Goal: Task Accomplishment & Management: Manage account settings

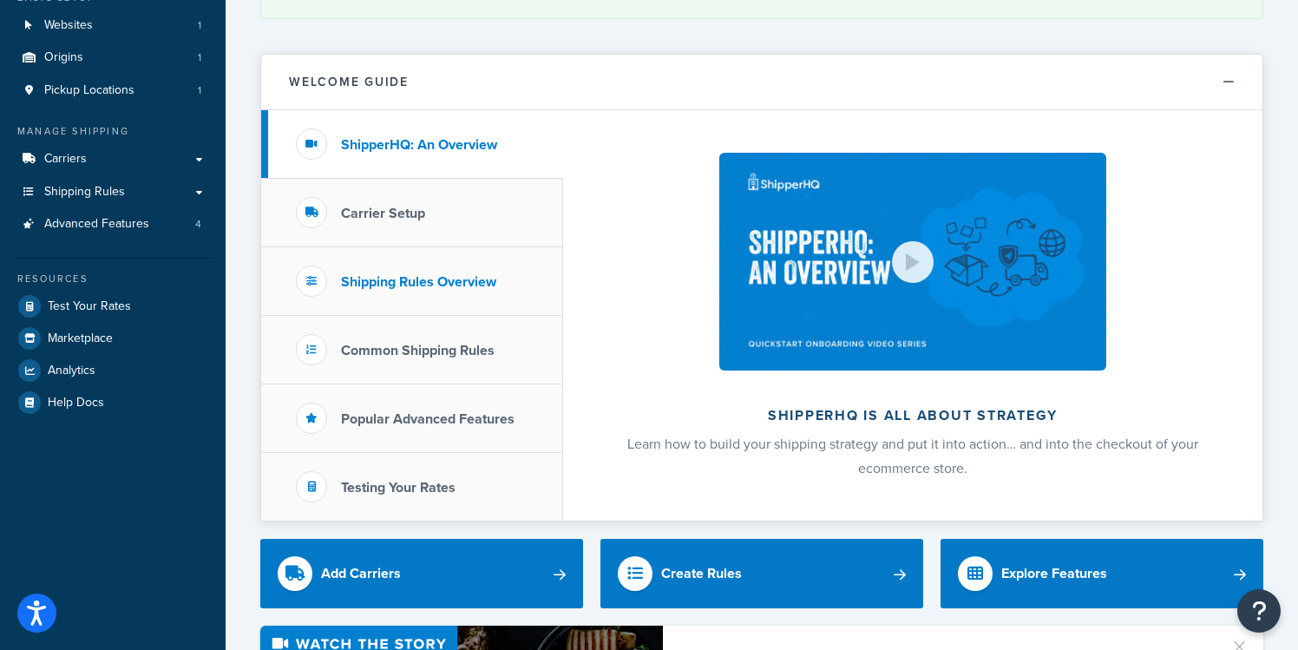
scroll to position [119, 0]
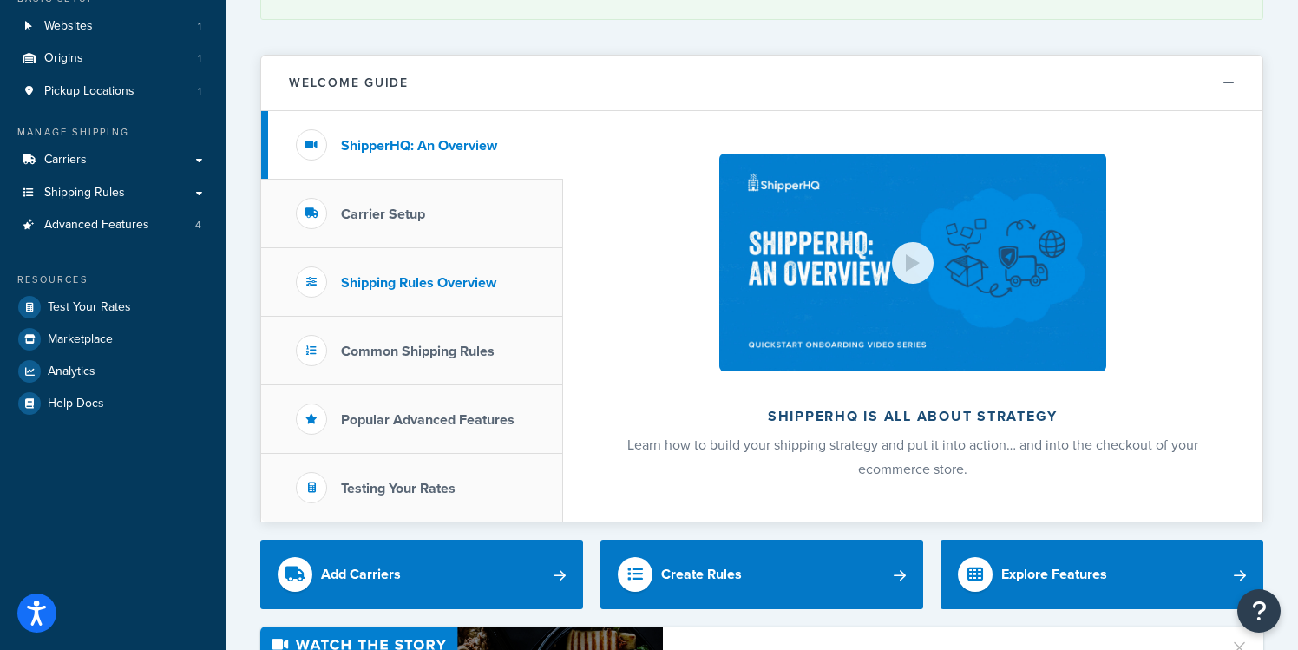
click at [406, 279] on h3 "Shipping Rules Overview" at bounding box center [418, 283] width 155 height 16
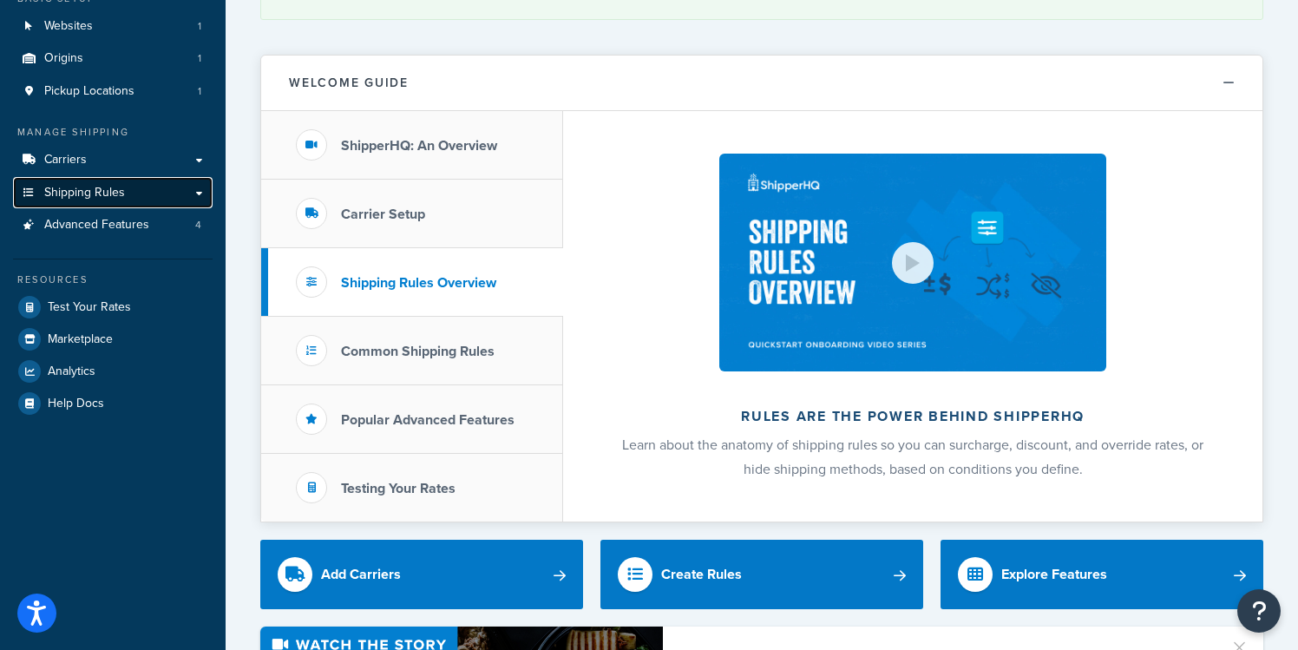
click at [88, 191] on span "Shipping Rules" at bounding box center [84, 193] width 81 height 15
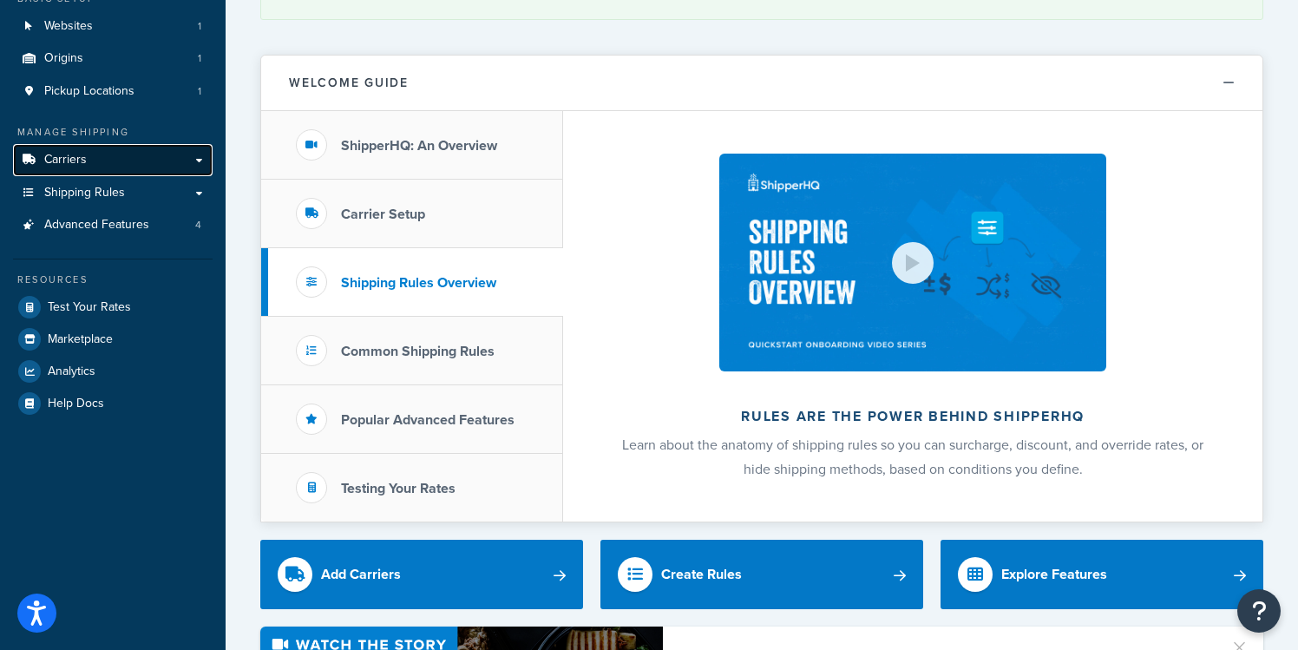
click at [68, 158] on span "Carriers" at bounding box center [65, 160] width 43 height 15
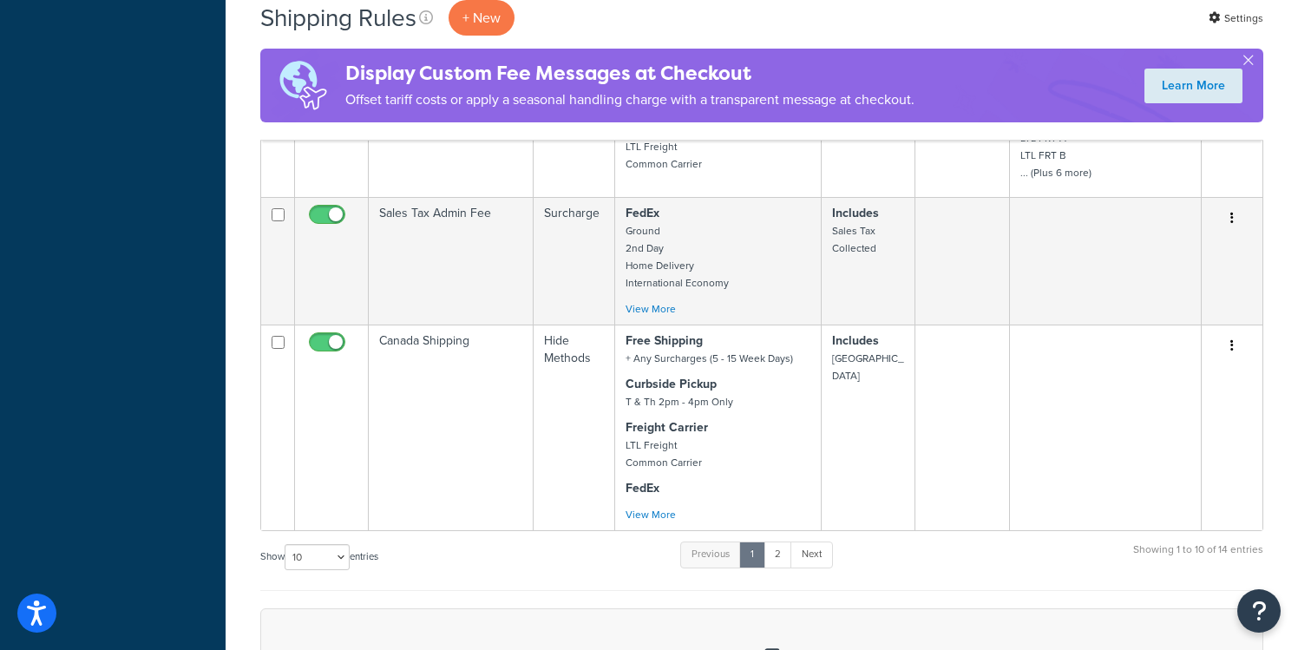
scroll to position [999, 0]
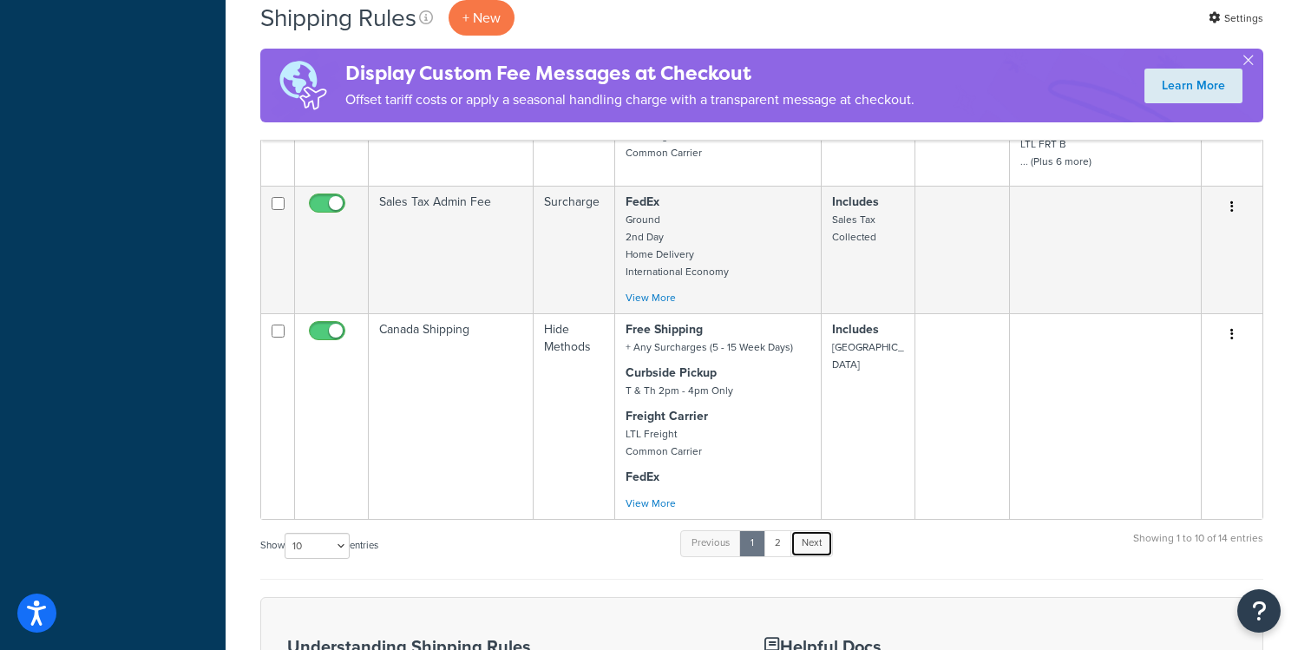
click at [816, 530] on link "Next" at bounding box center [811, 543] width 43 height 26
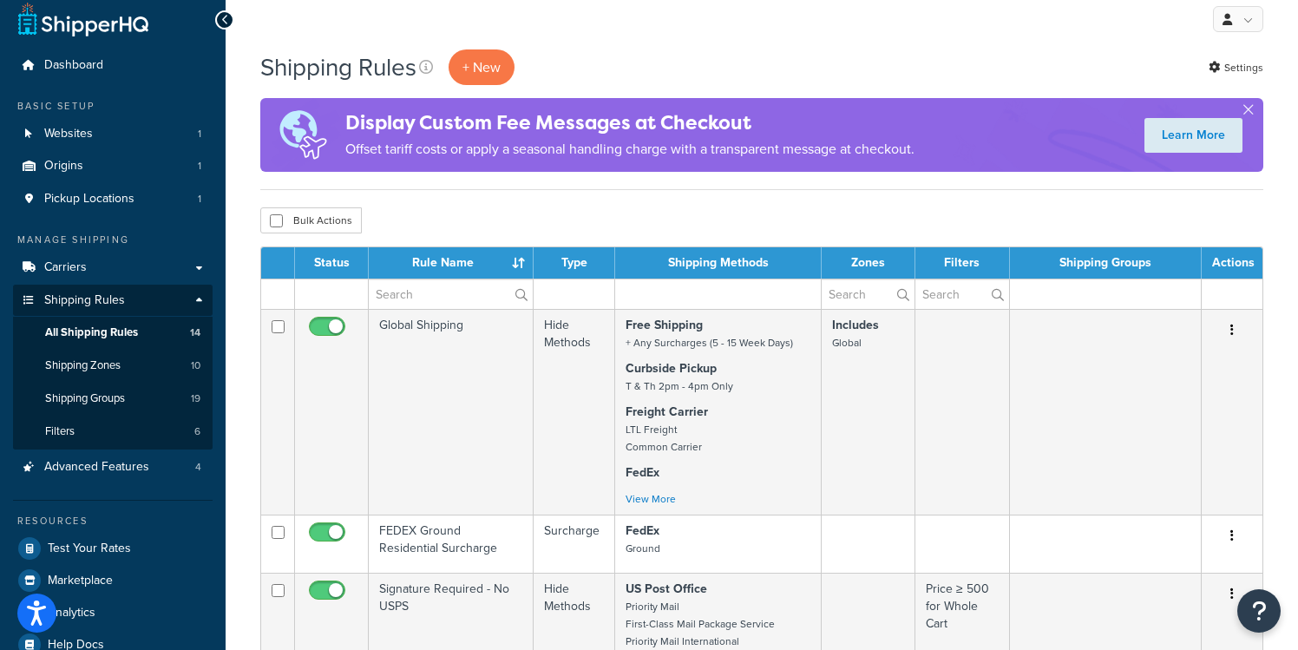
scroll to position [9, 0]
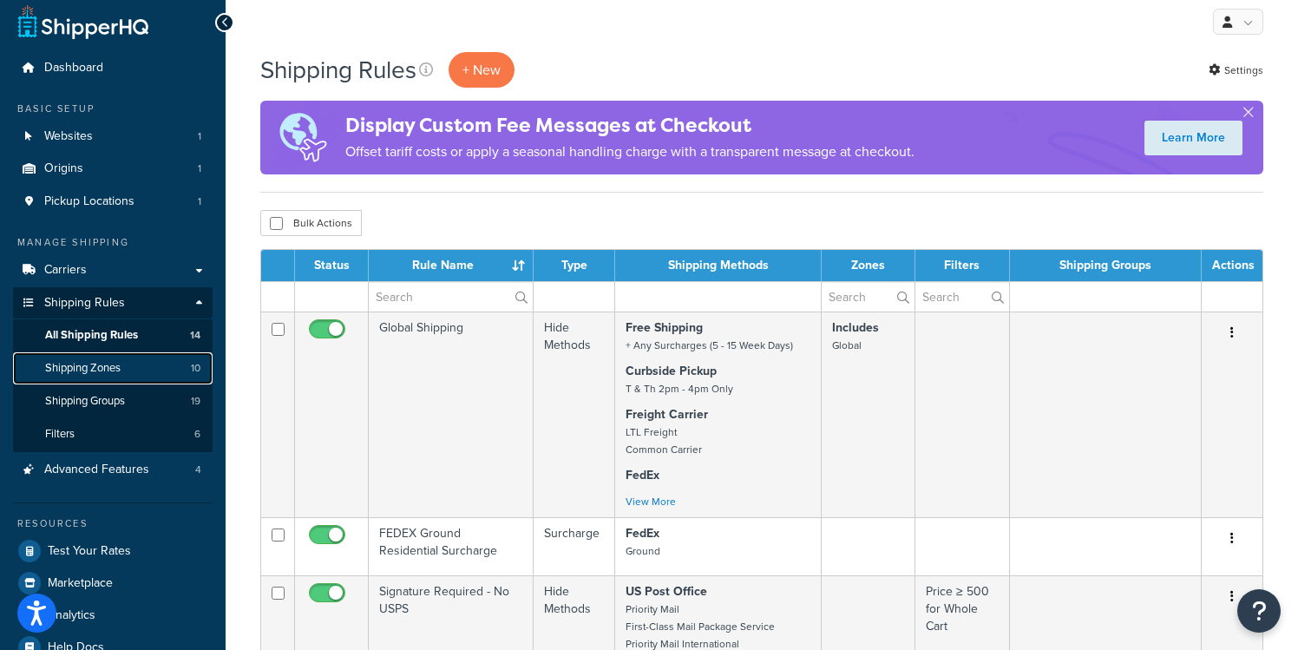
click at [96, 370] on span "Shipping Zones" at bounding box center [82, 368] width 75 height 15
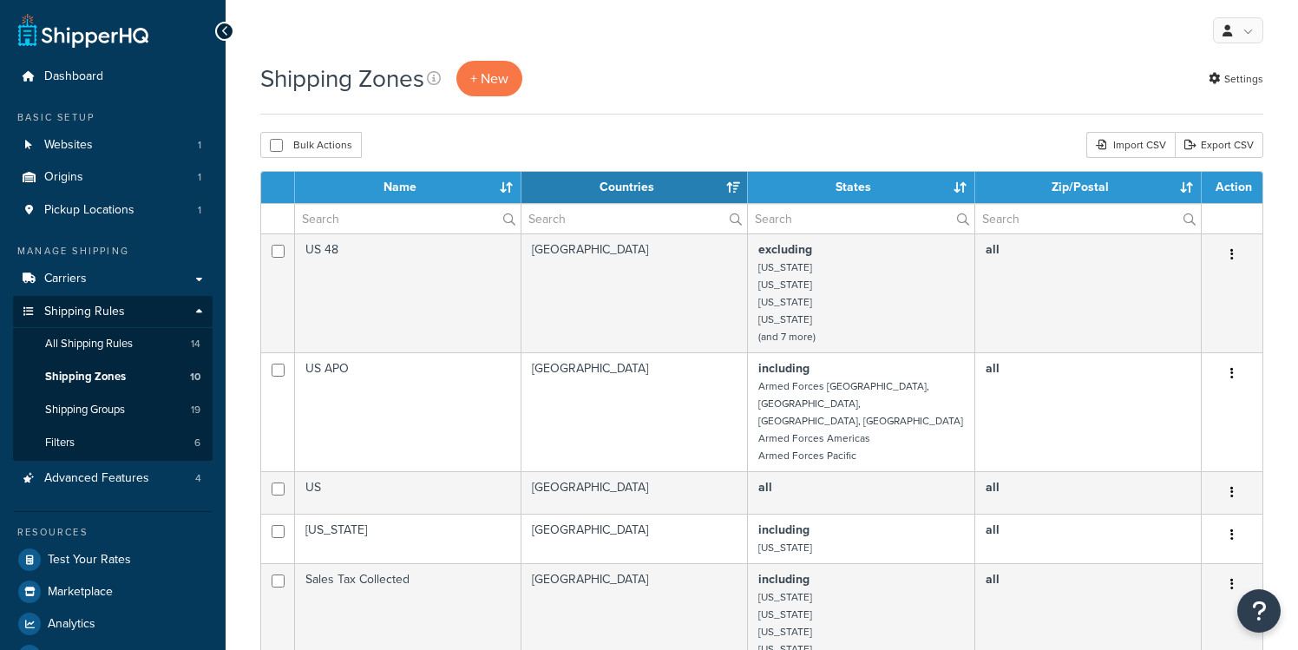
select select "15"
click at [99, 370] on span "Shipping Zones" at bounding box center [85, 377] width 81 height 15
select select "15"
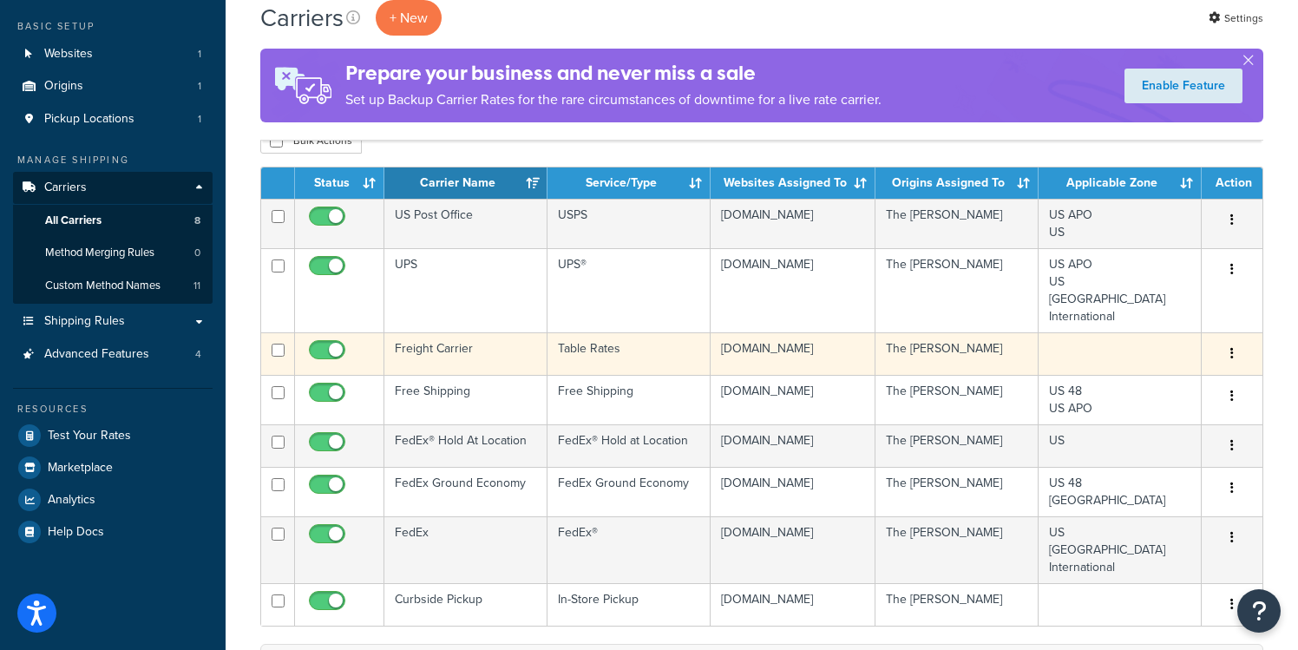
scroll to position [89, 0]
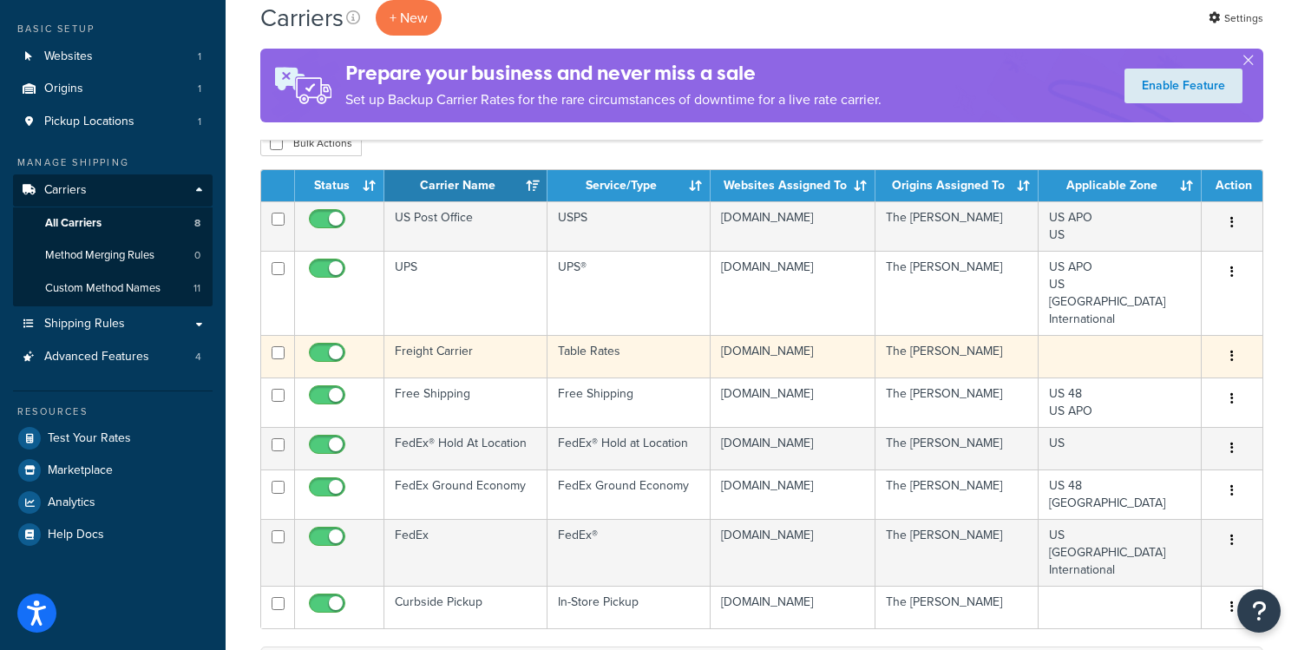
click at [1239, 349] on button "button" at bounding box center [1232, 357] width 24 height 28
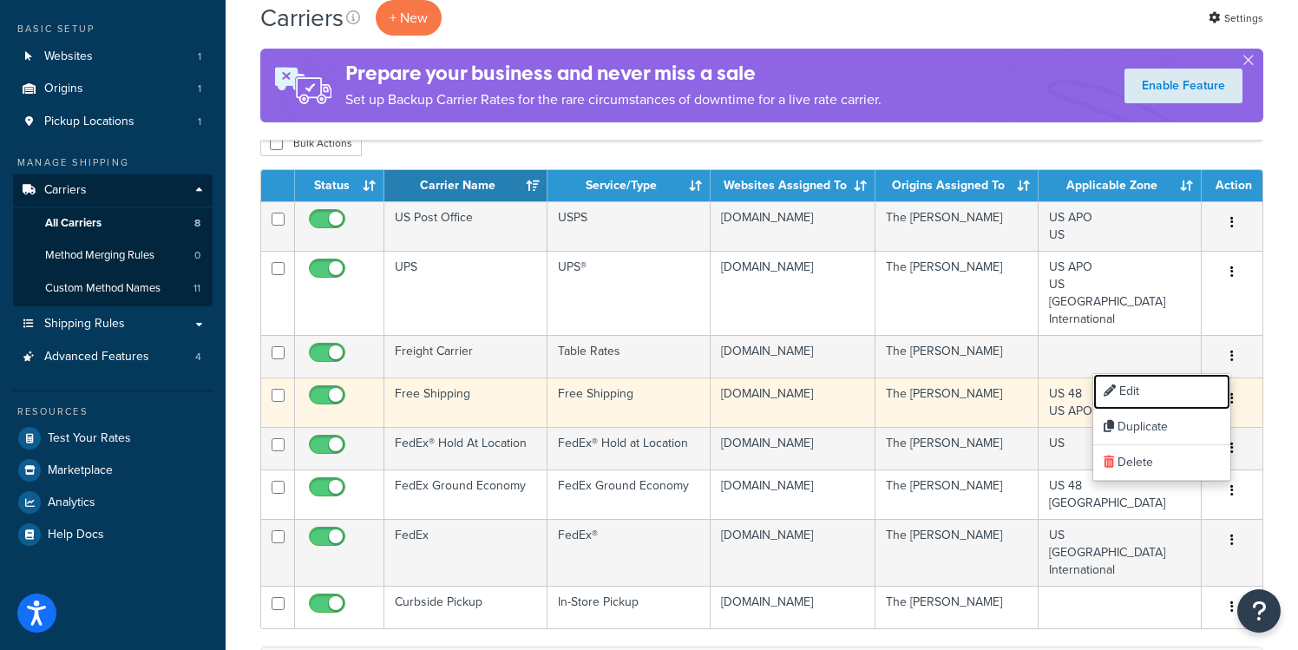
click at [1144, 390] on link "Edit" at bounding box center [1161, 392] width 137 height 36
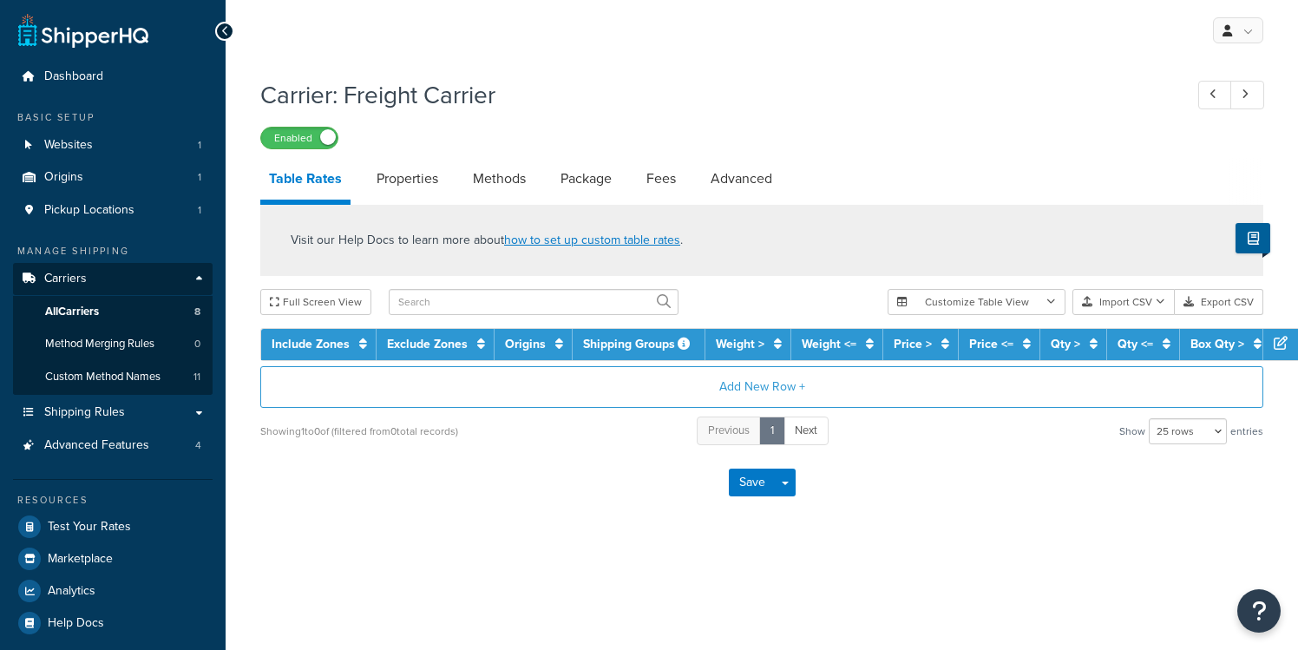
select select "25"
